Goal: Information Seeking & Learning: Understand process/instructions

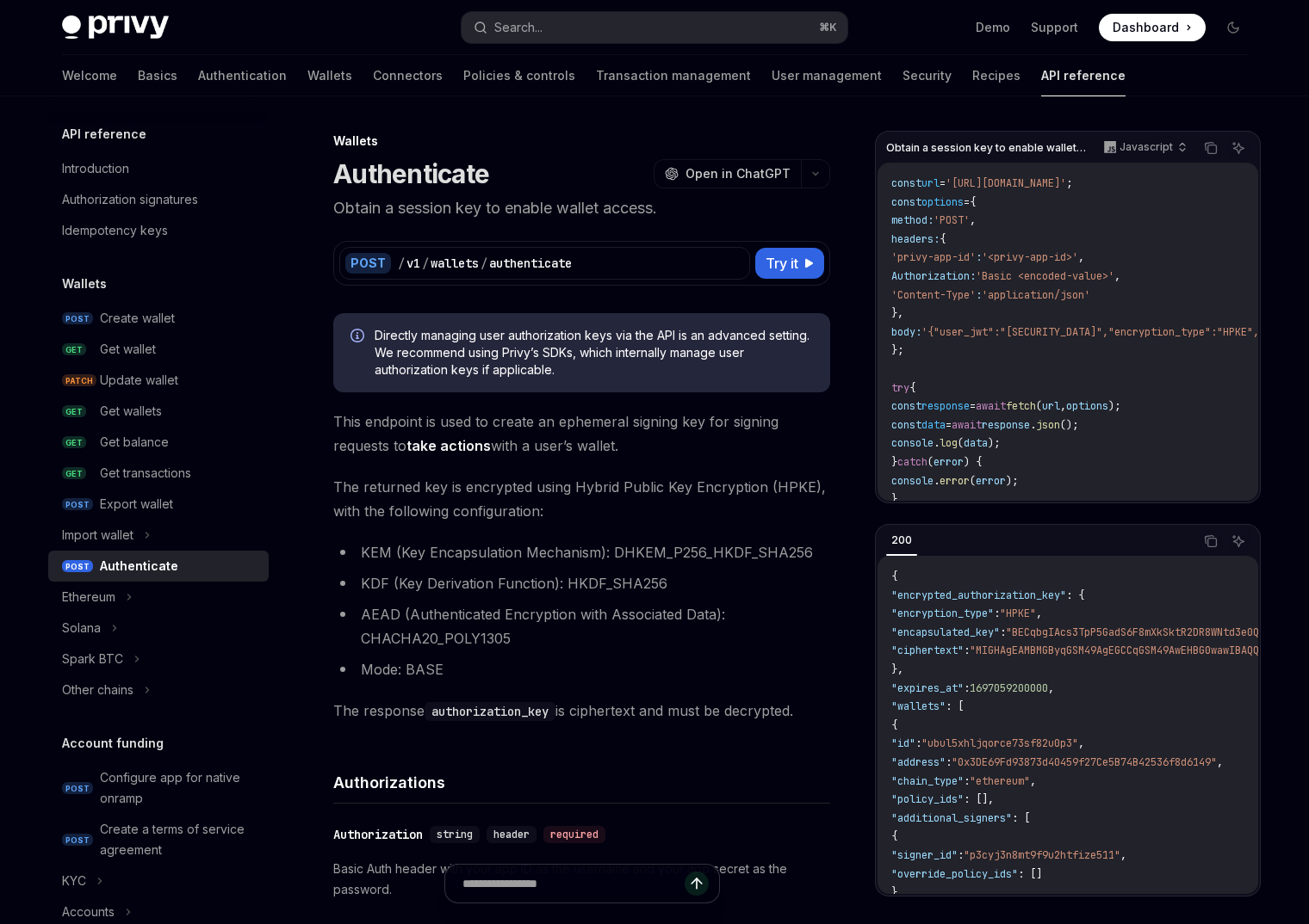
scroll to position [0, 1168]
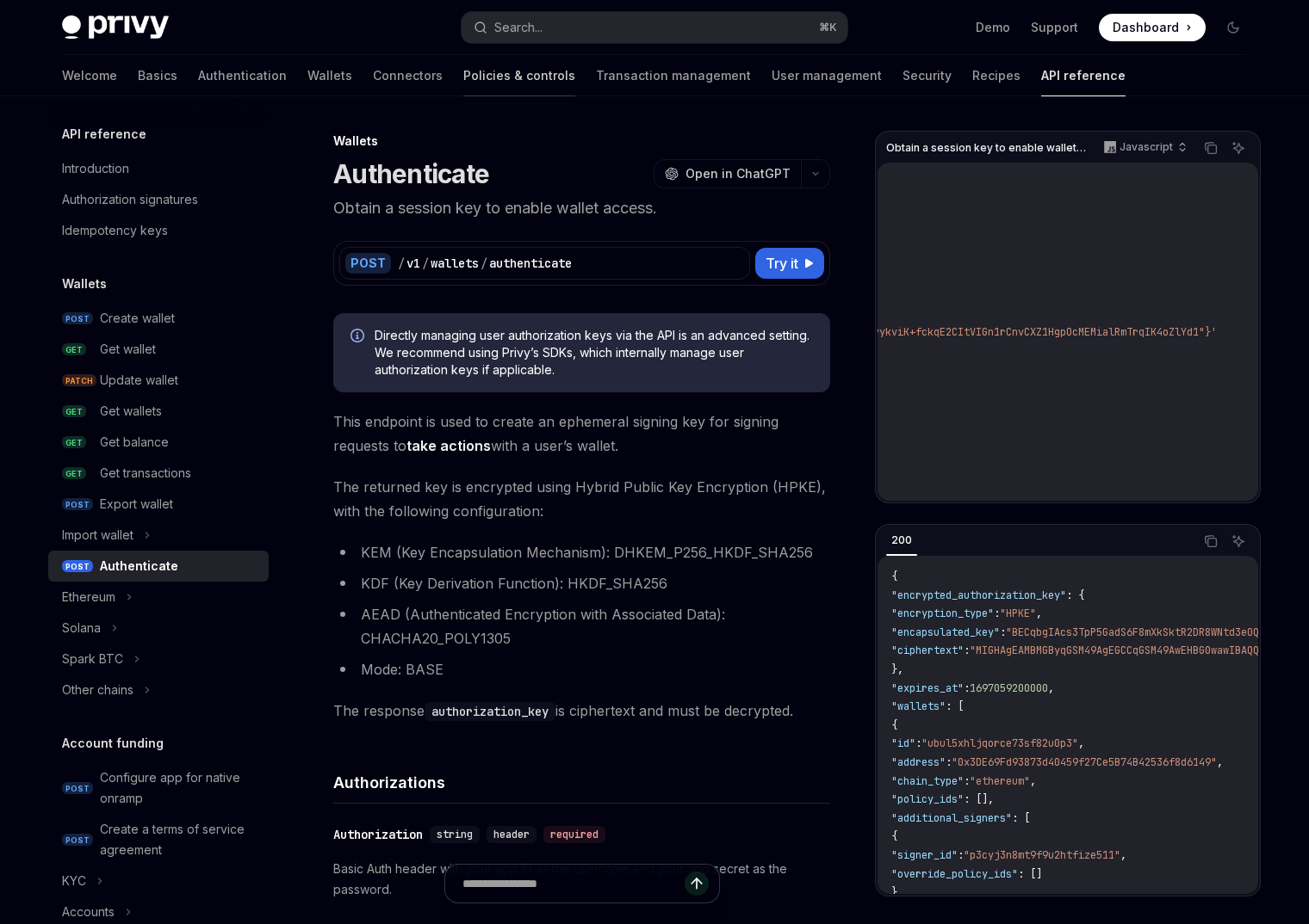
click at [464, 63] on link "Policies & controls" at bounding box center [519, 76] width 112 height 41
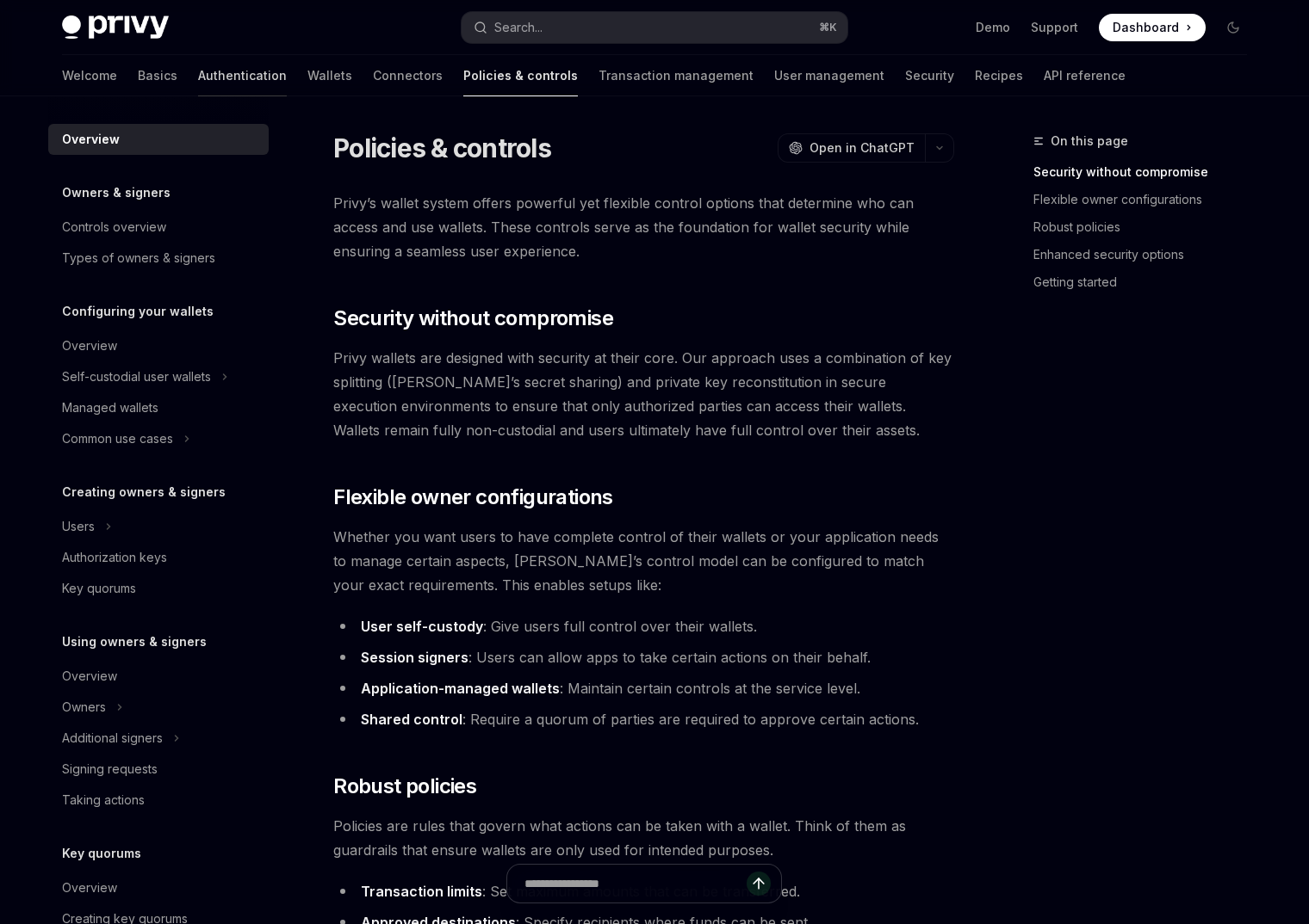
click at [198, 62] on link "Authentication" at bounding box center [243, 76] width 88 height 41
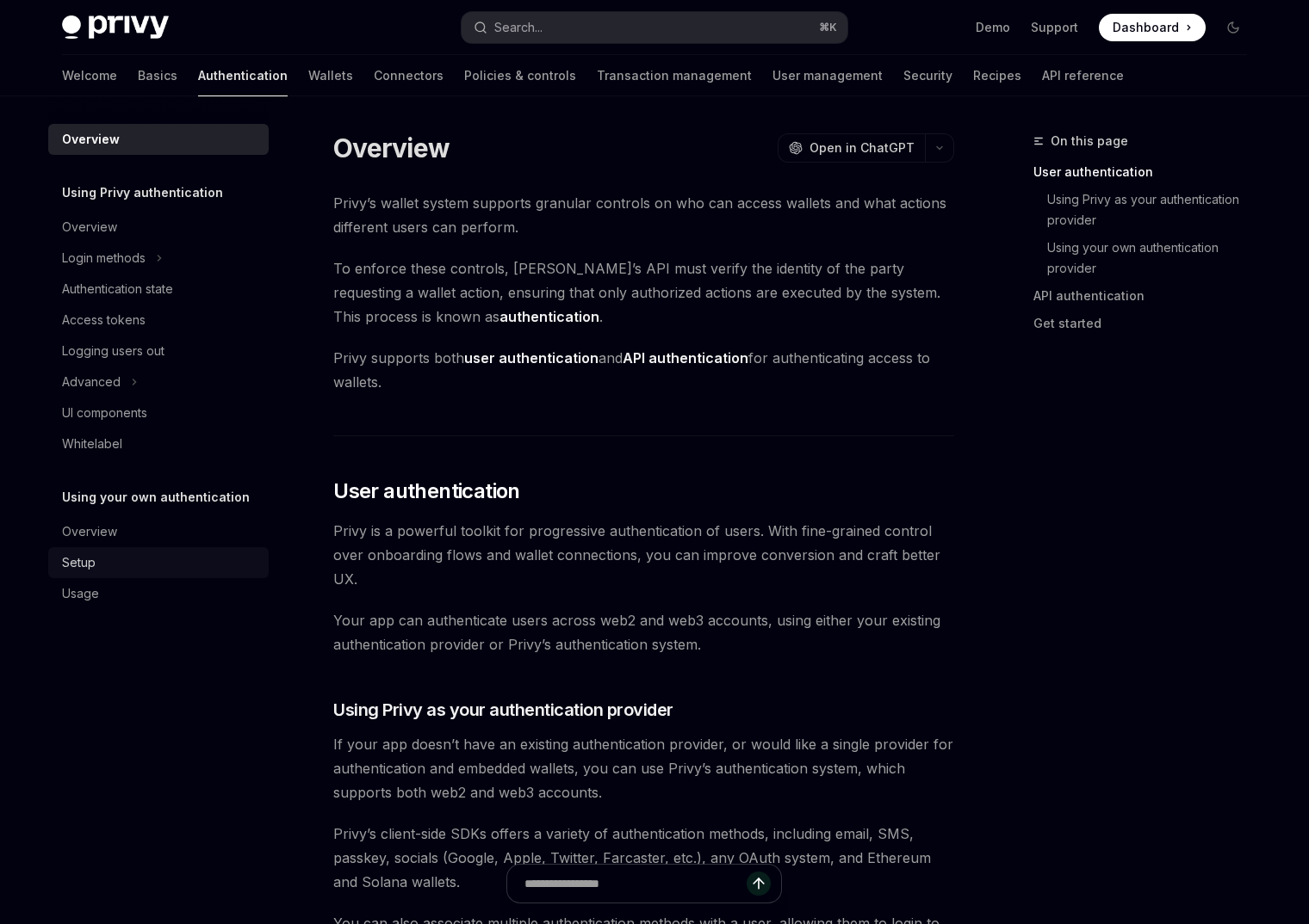
click at [76, 560] on div "Setup" at bounding box center [79, 563] width 34 height 21
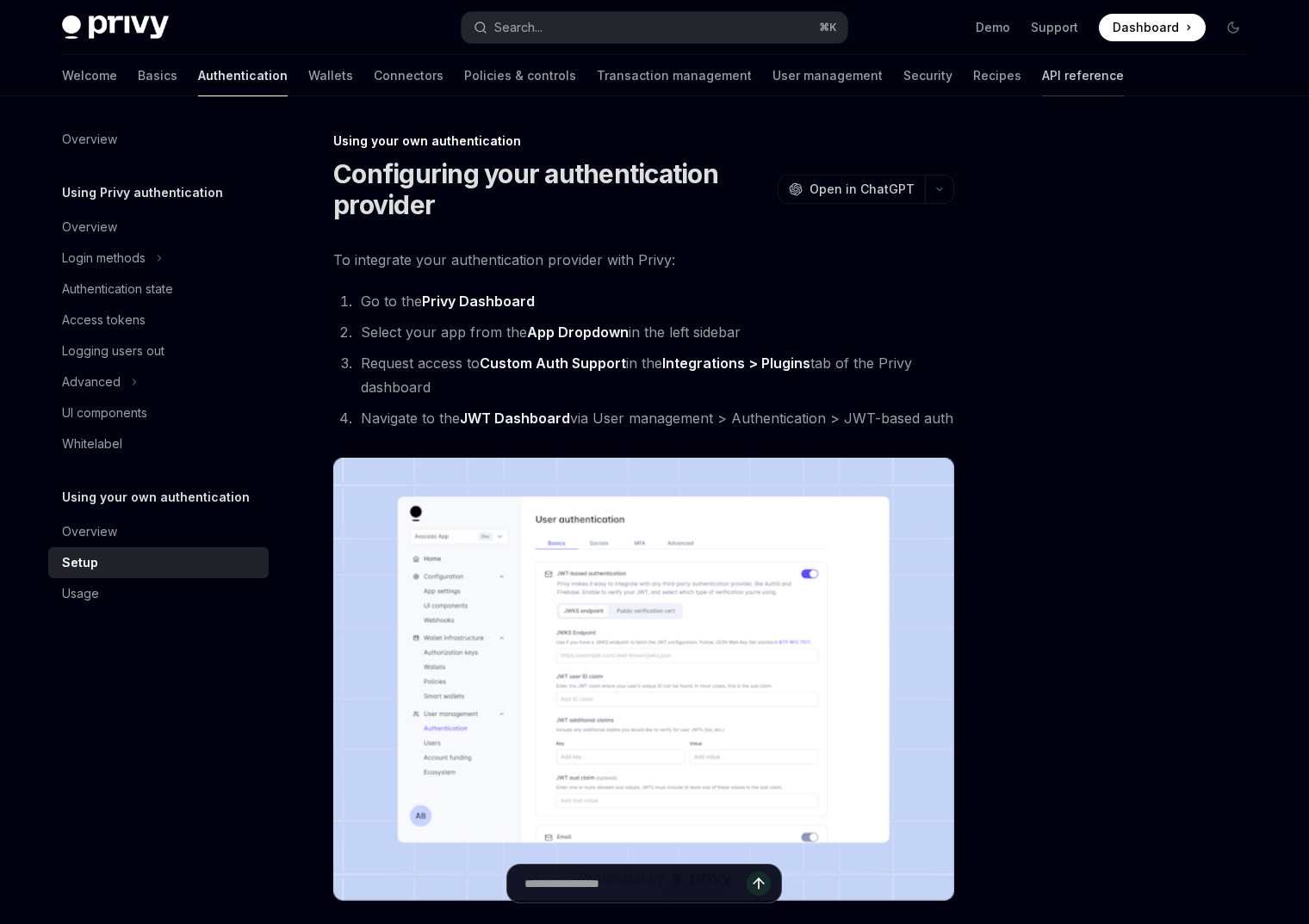
click at [1042, 77] on link "API reference" at bounding box center [1082, 76] width 82 height 41
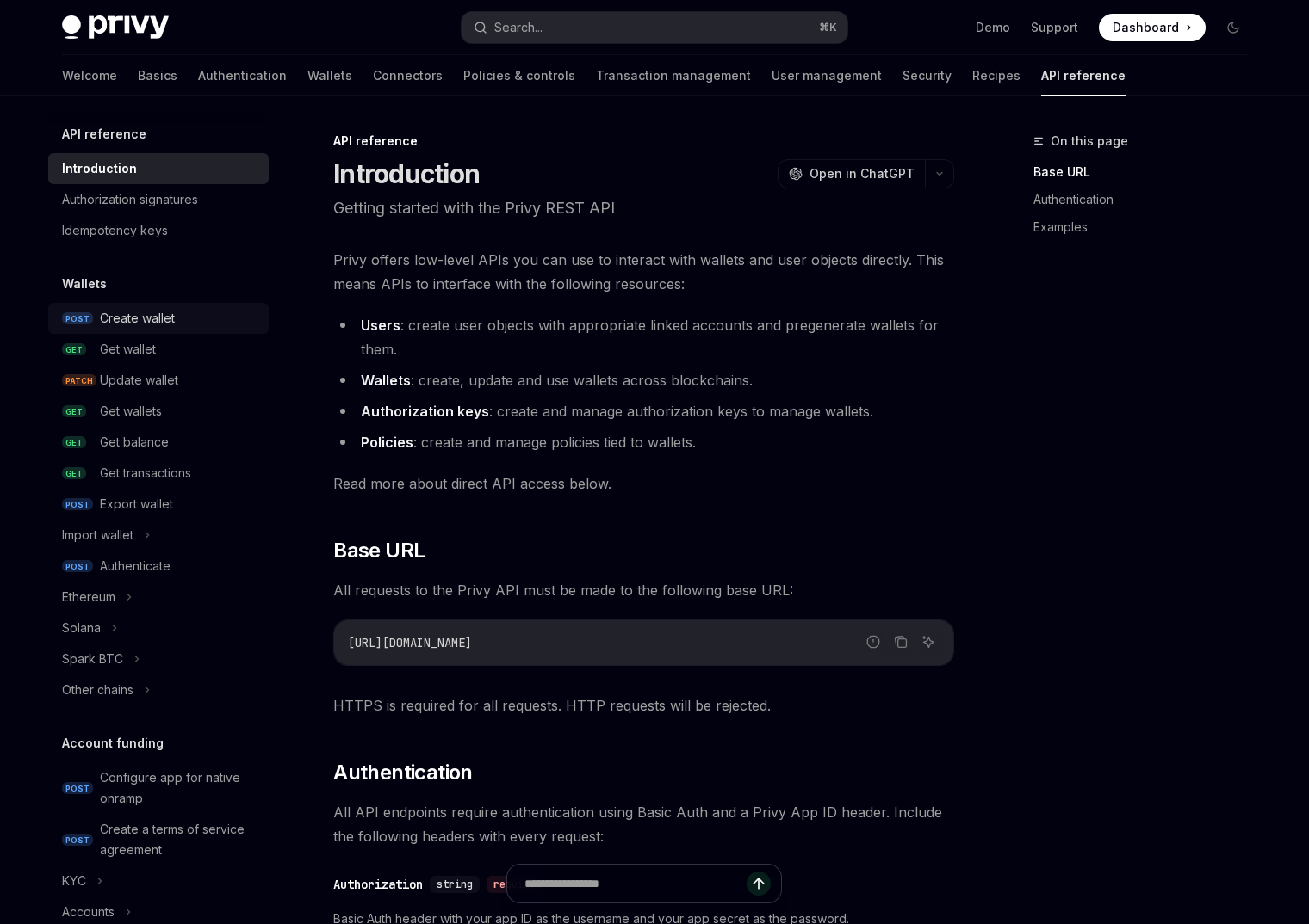
click at [150, 318] on div "Create wallet" at bounding box center [137, 319] width 75 height 21
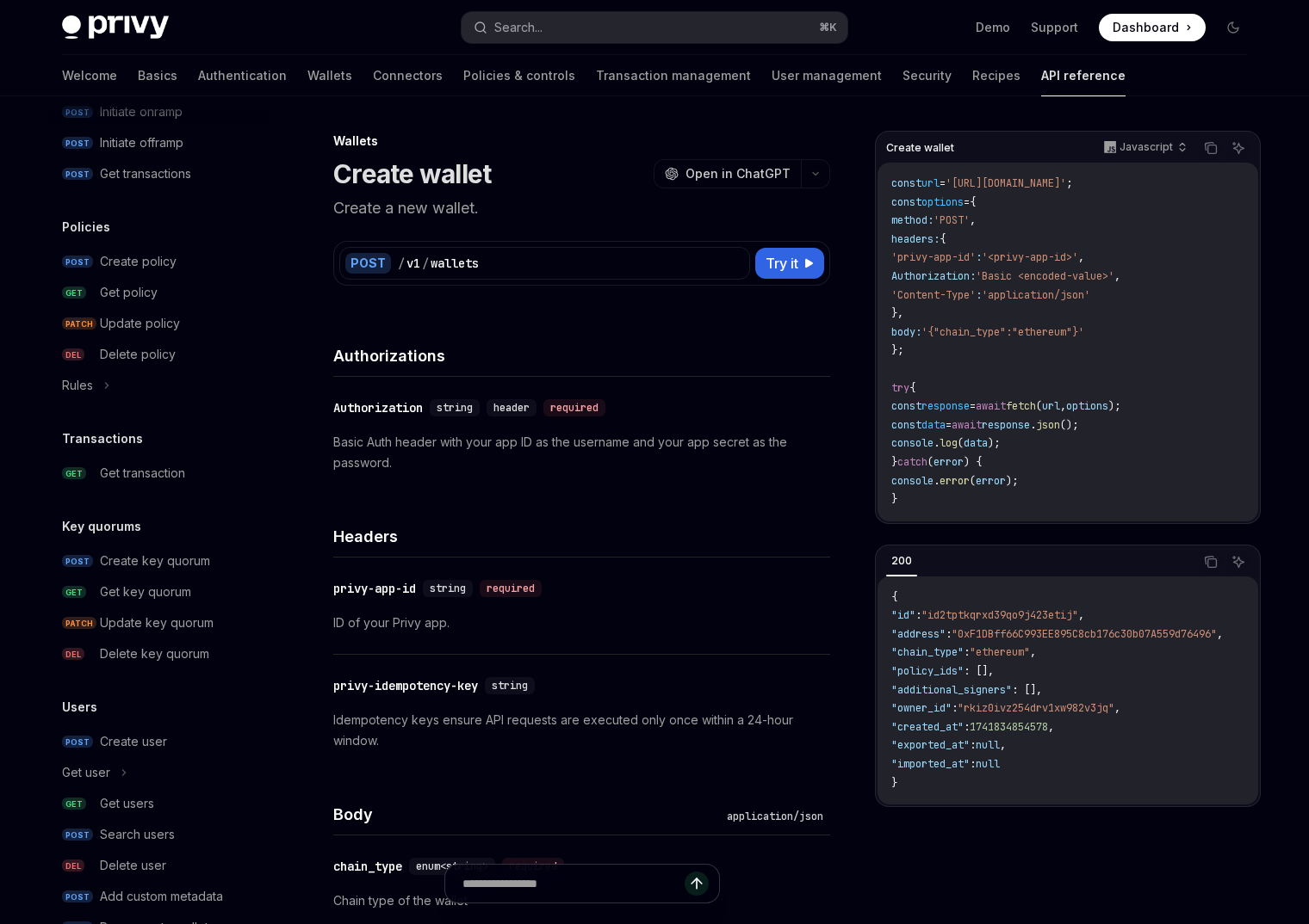
scroll to position [837, 0]
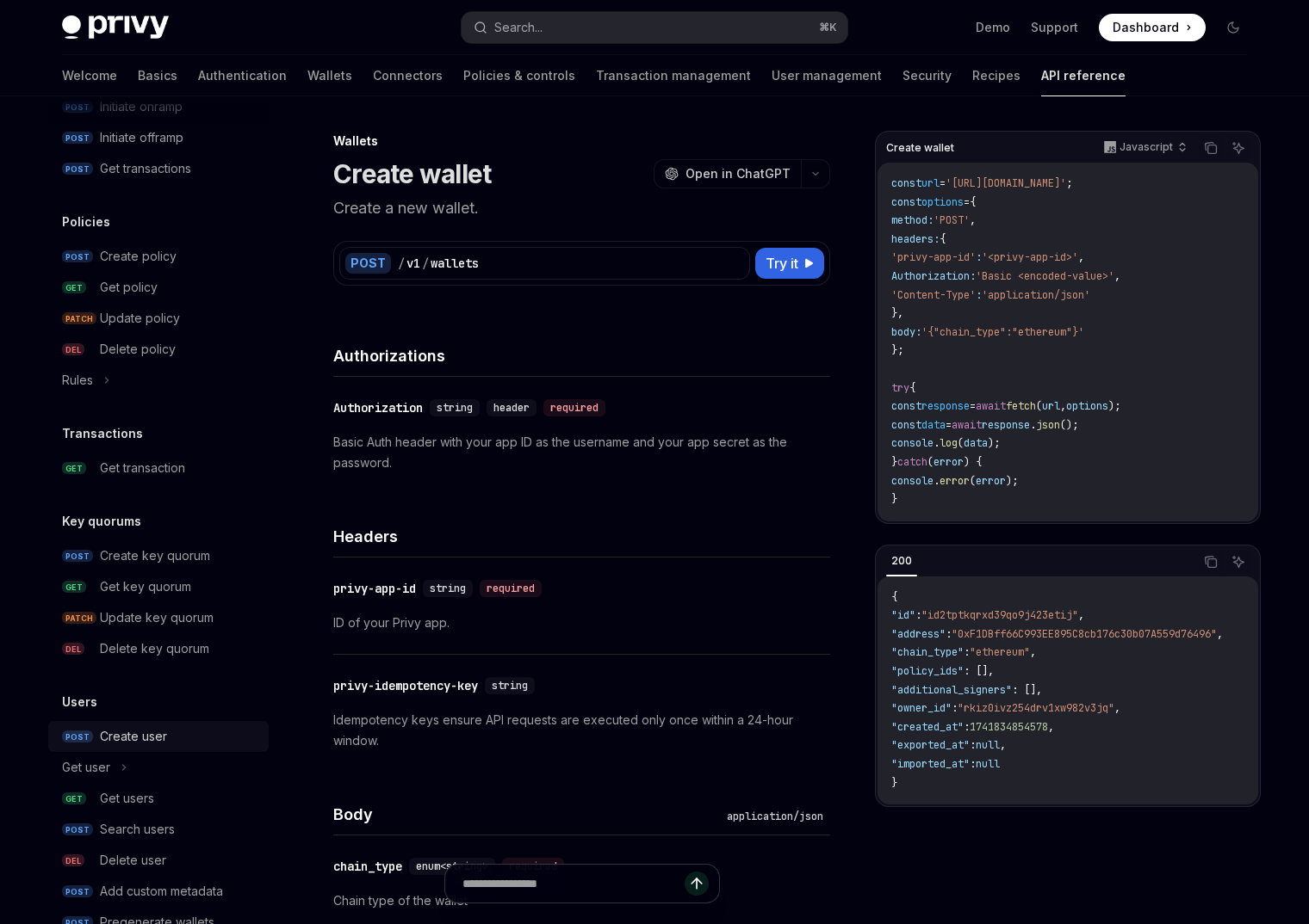
click at [130, 747] on link "POST Create user" at bounding box center [158, 736] width 220 height 31
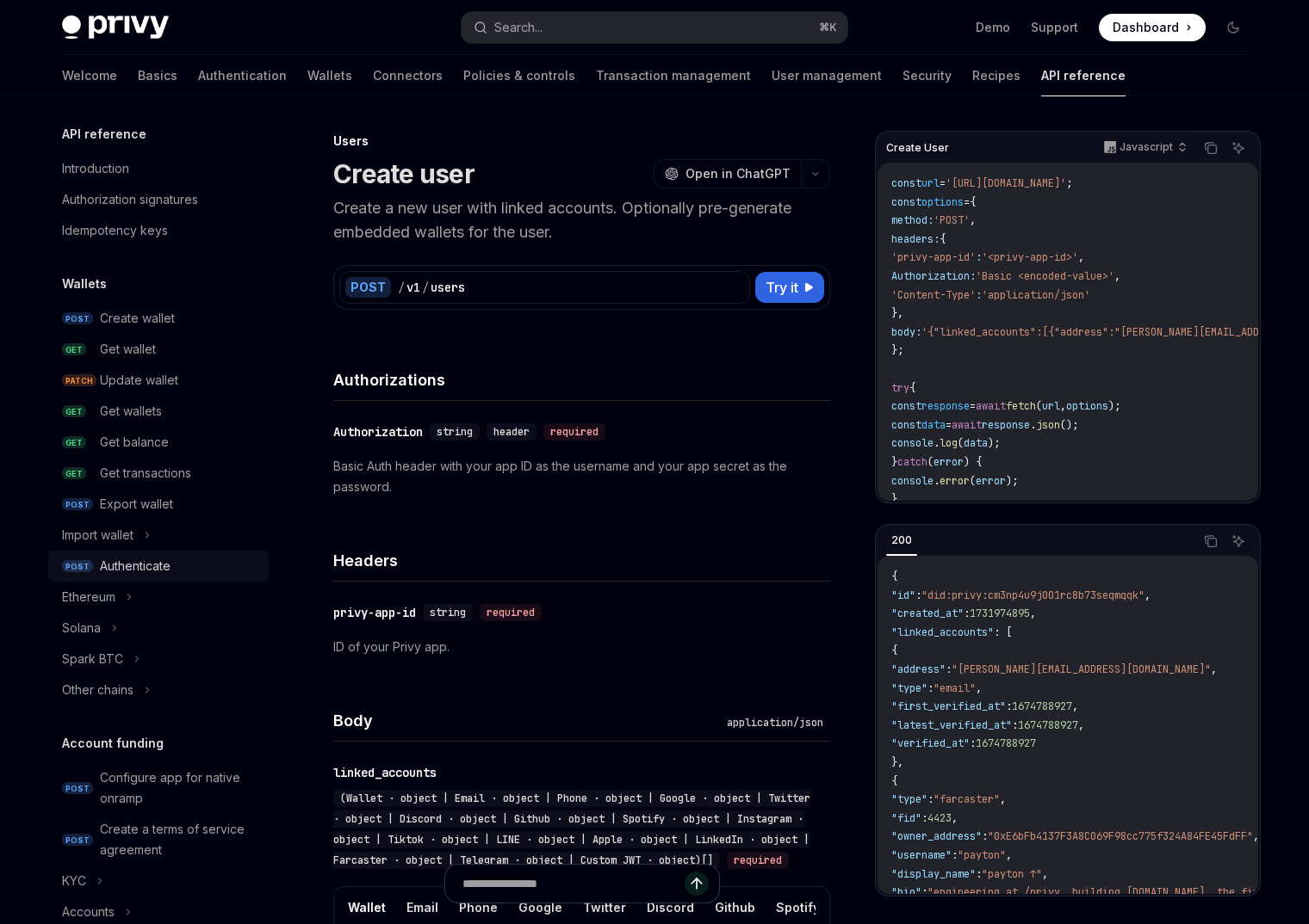
click at [160, 571] on div "Authenticate" at bounding box center [134, 567] width 71 height 21
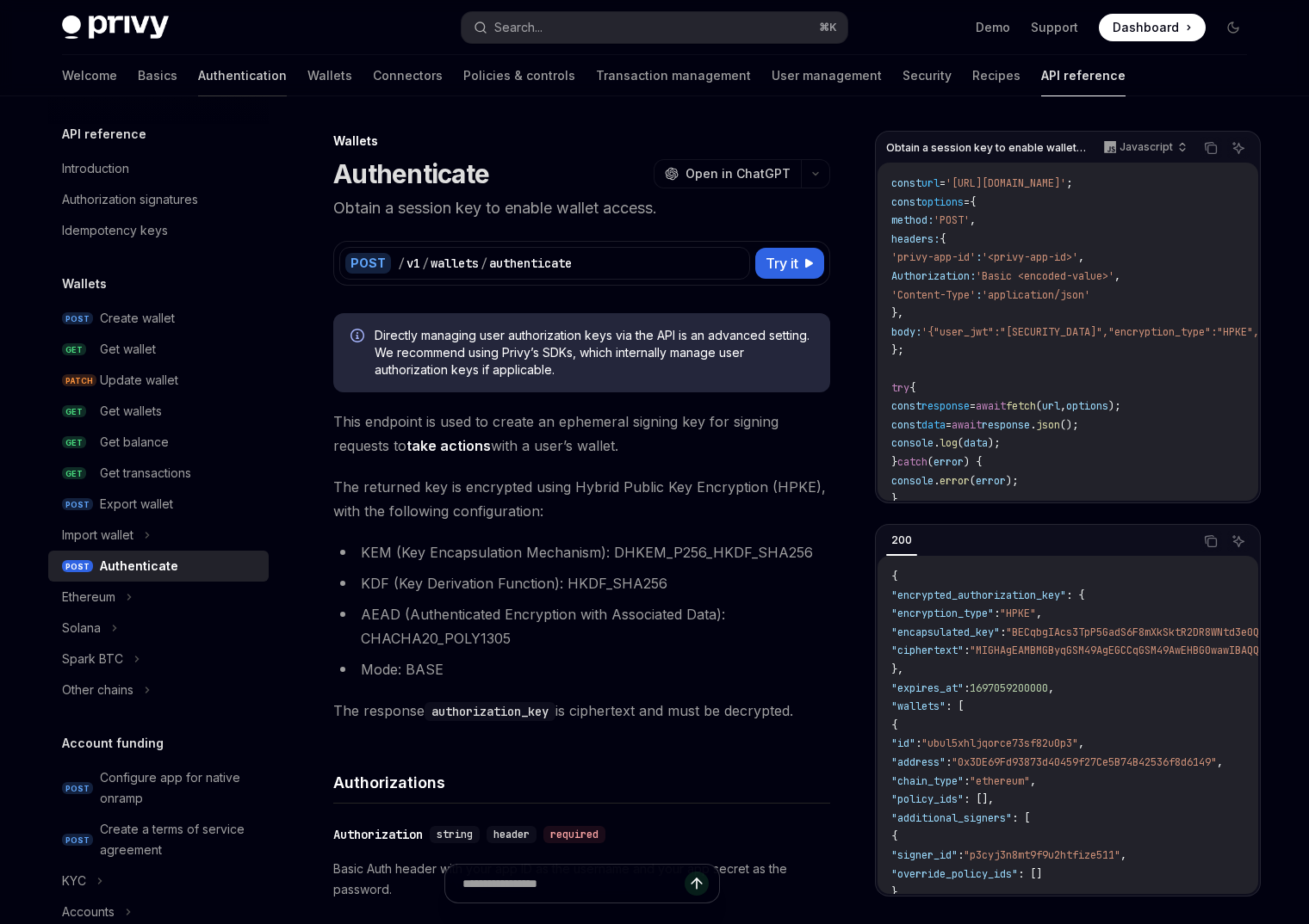
click at [198, 83] on link "Authentication" at bounding box center [243, 76] width 88 height 41
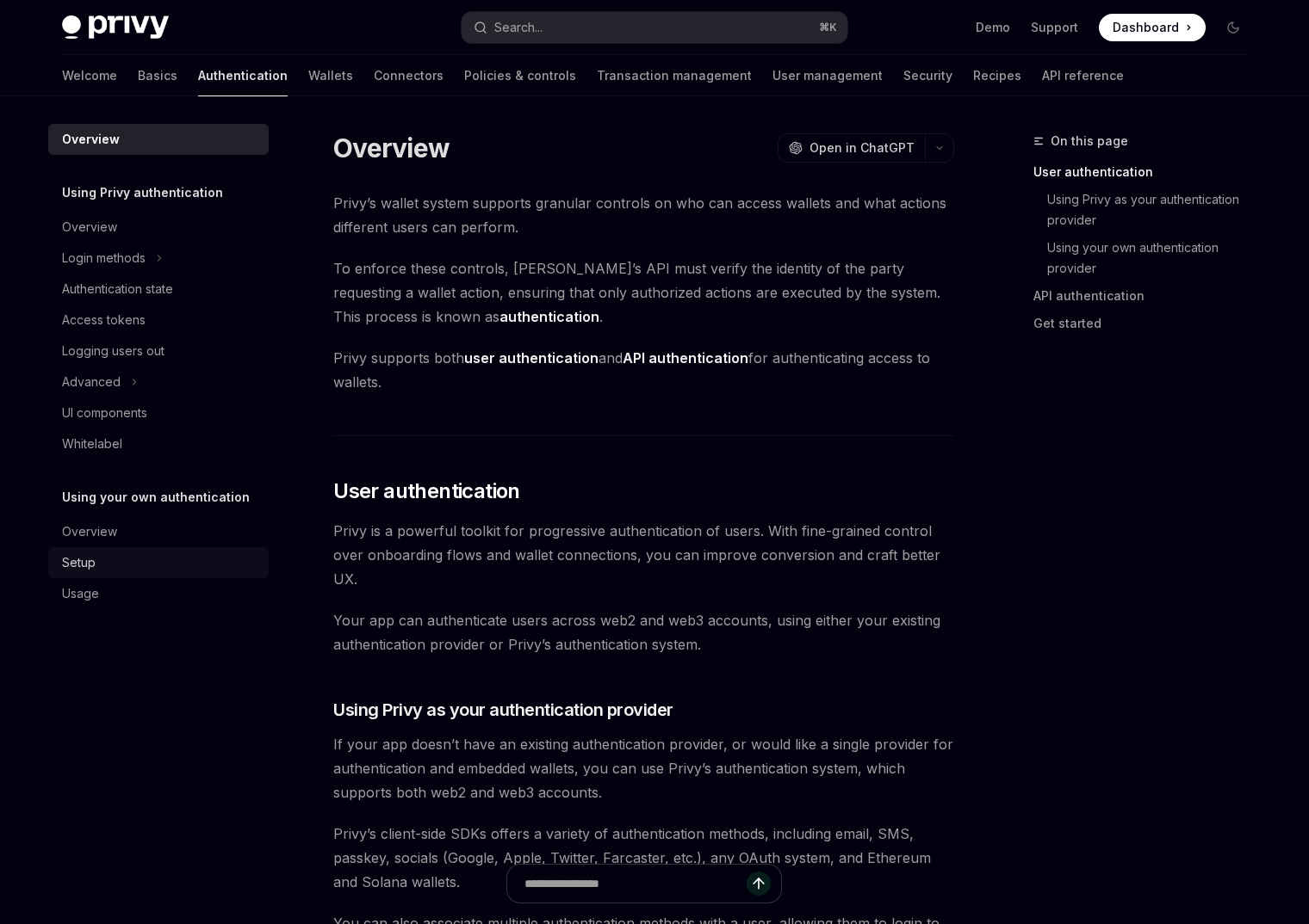
click at [107, 558] on div "Setup" at bounding box center [160, 563] width 197 height 21
type textarea "*"
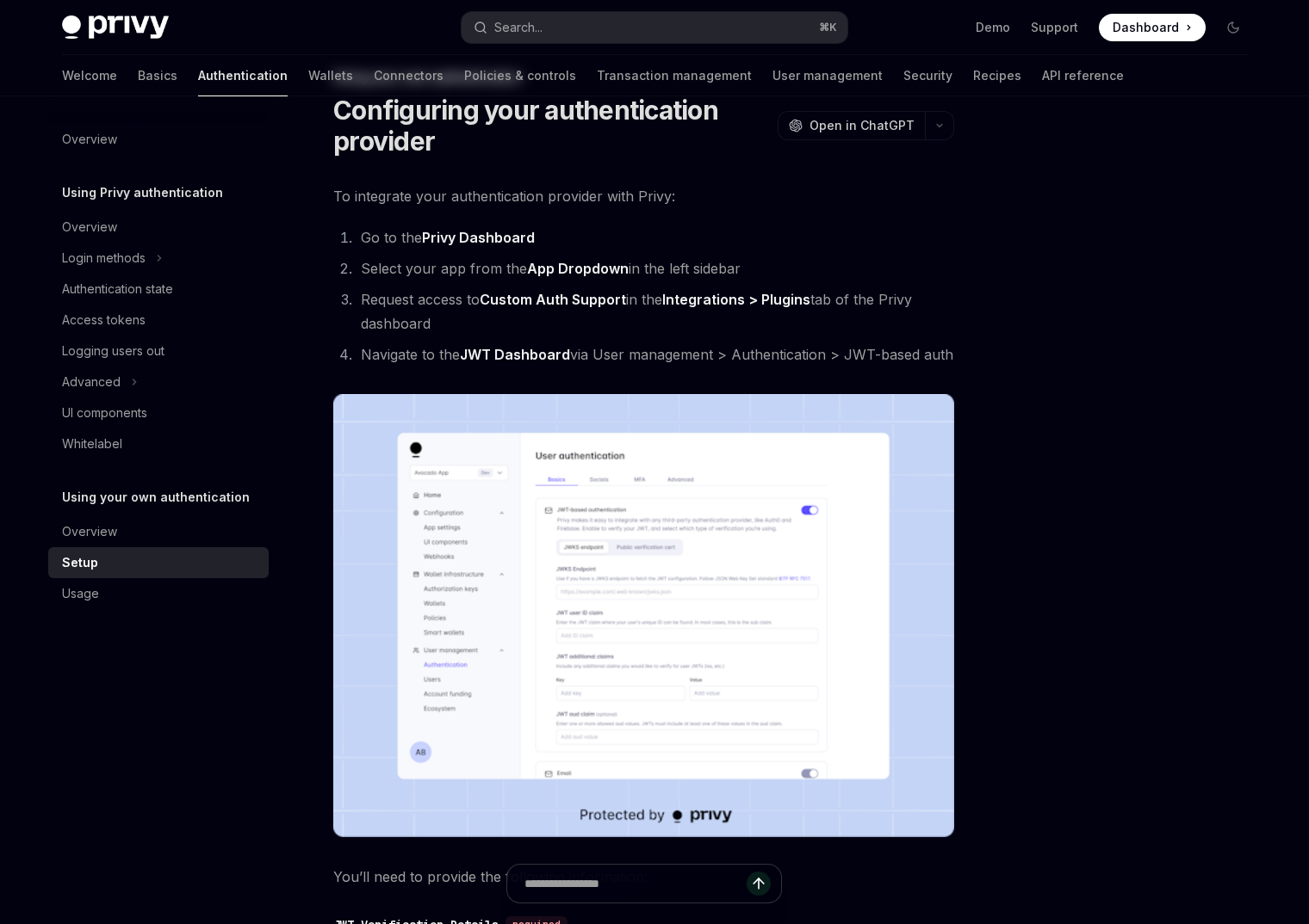
scroll to position [90, 0]
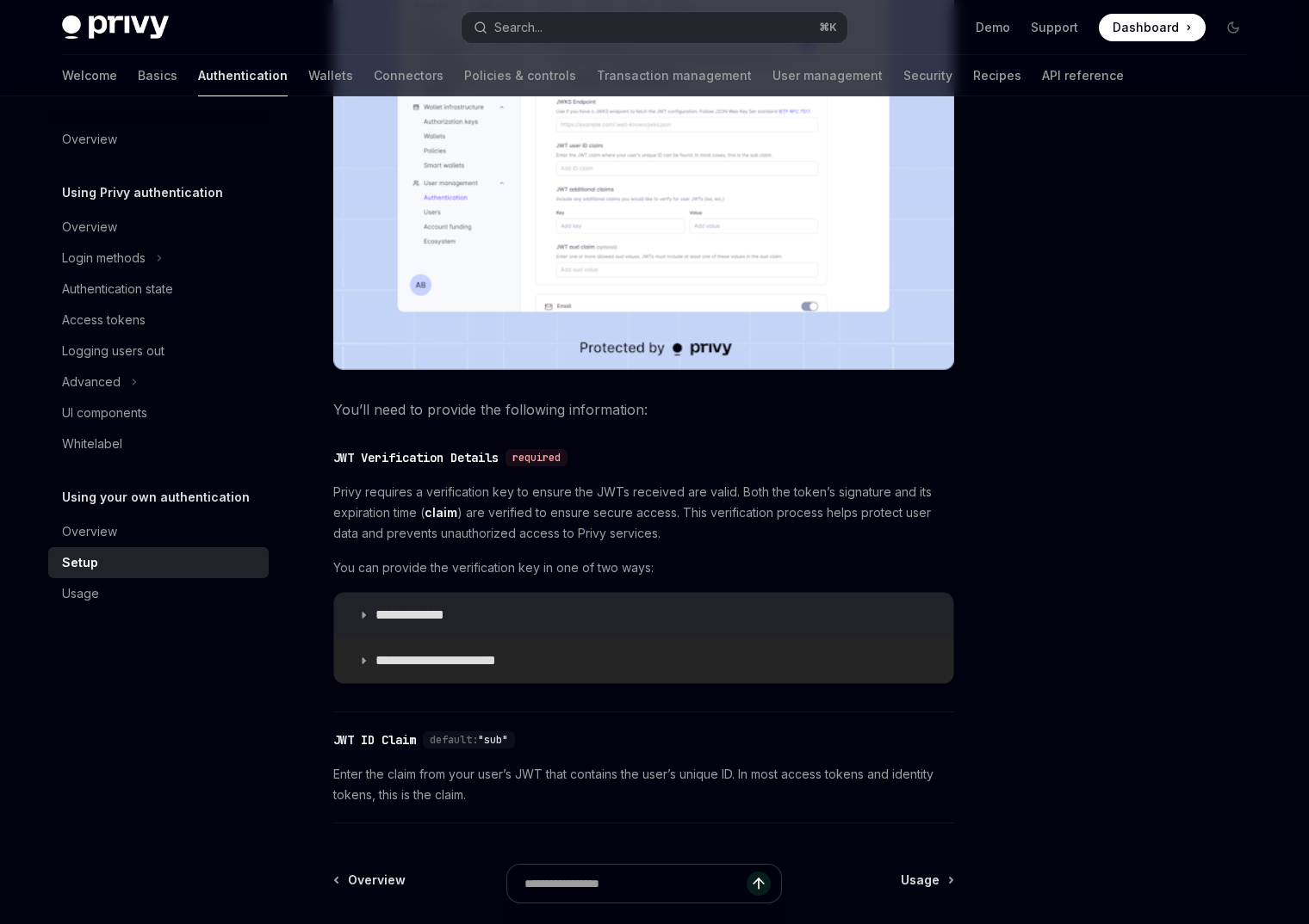
click at [496, 664] on p "**********" at bounding box center [449, 661] width 149 height 17
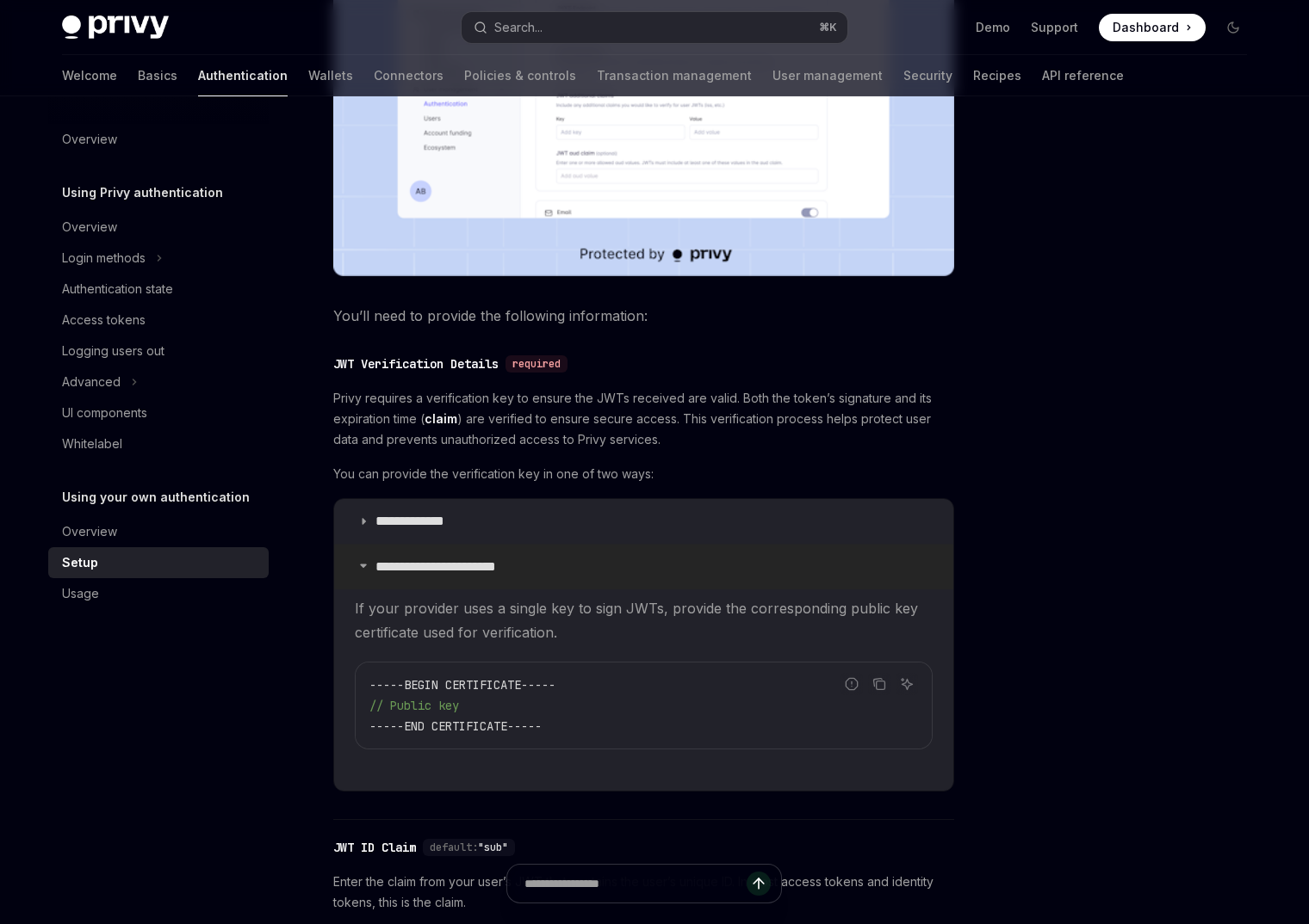
scroll to position [629, 0]
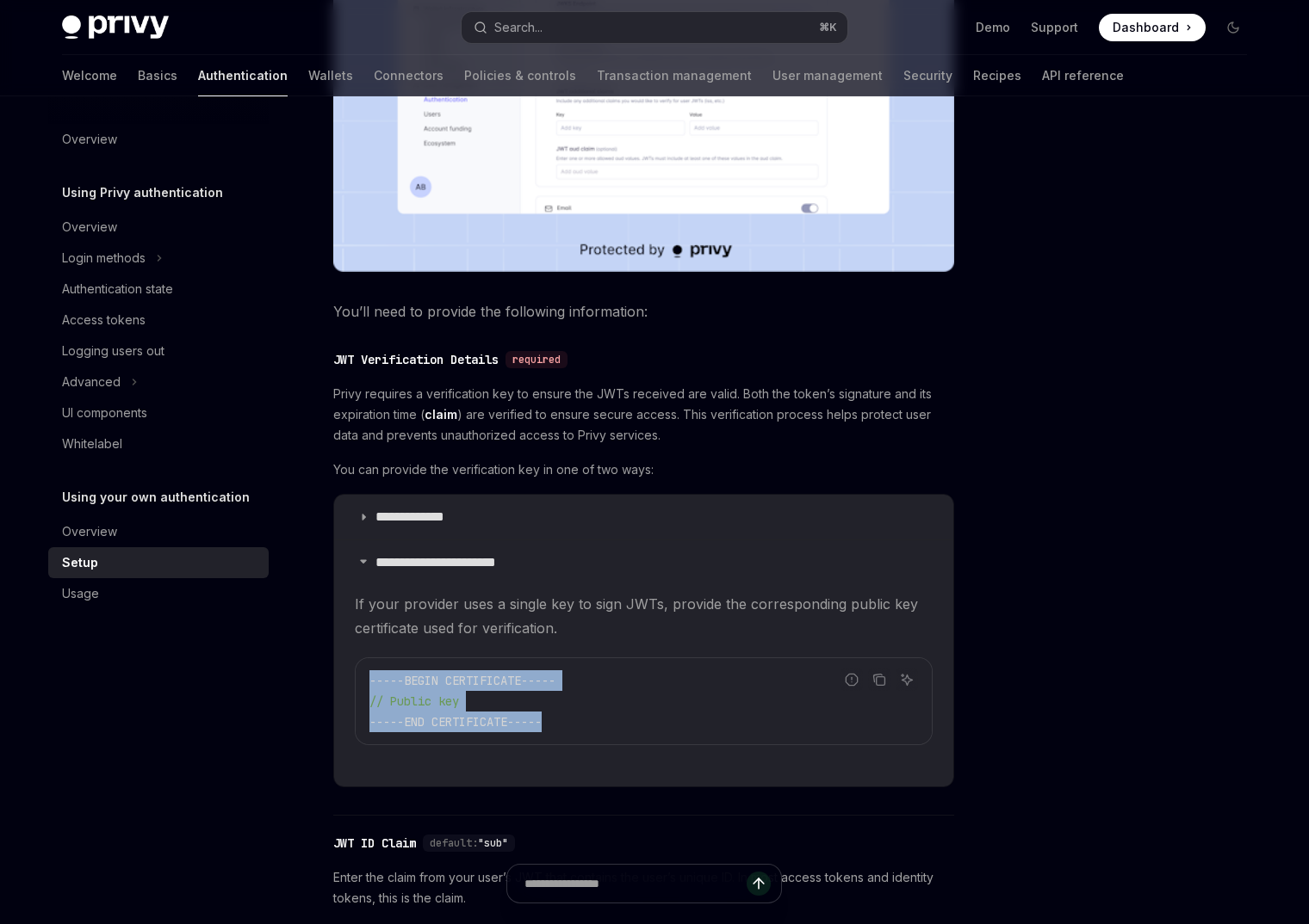
drag, startPoint x: 521, startPoint y: 722, endPoint x: 349, endPoint y: 681, distance: 176.8
click at [349, 681] on details "**********" at bounding box center [643, 663] width 619 height 247
copy code "-----BEGIN CERTIFICATE----- // Public key -----END CERTIFICATE-----"
click at [379, 702] on span "// Public key" at bounding box center [414, 701] width 89 height 15
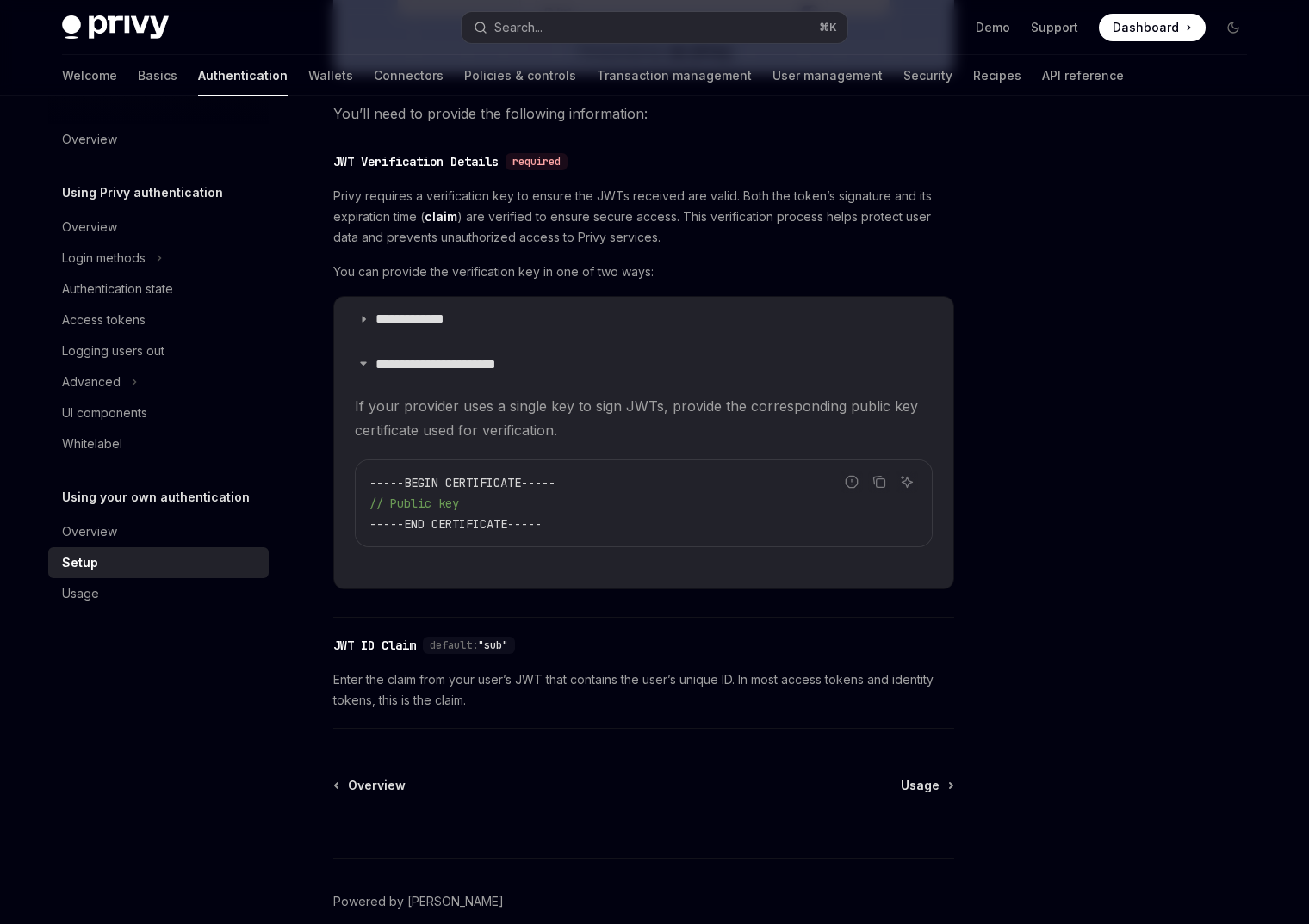
scroll to position [828, 0]
